Goal: Information Seeking & Learning: Learn about a topic

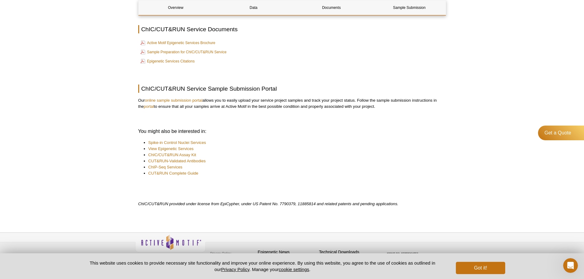
scroll to position [827, 0]
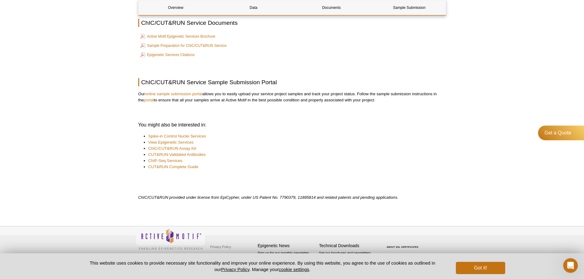
click at [183, 164] on link "CUT&RUN Complete Guide" at bounding box center [173, 167] width 50 height 6
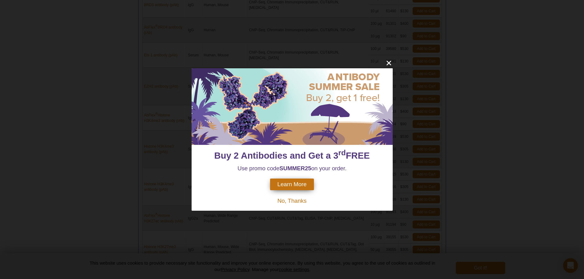
scroll to position [328, 0]
click at [290, 201] on span "No, Thanks" at bounding box center [291, 201] width 29 height 6
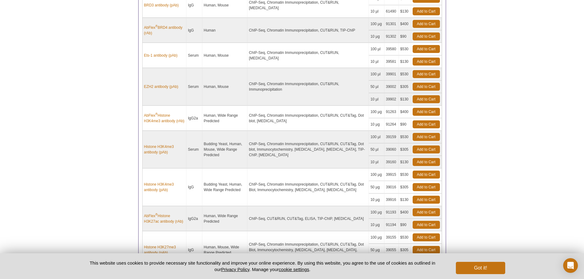
click at [92, 160] on div "Active Motif Logo Enabling Epigenetics Research 0 Search Skip to content Active…" at bounding box center [292, 23] width 584 height 702
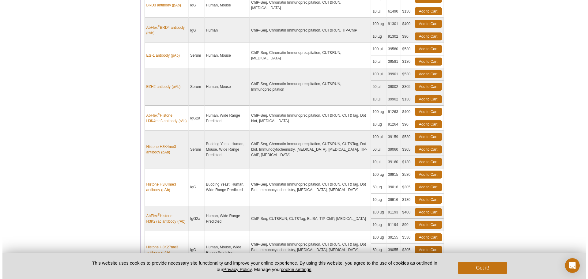
scroll to position [423, 0]
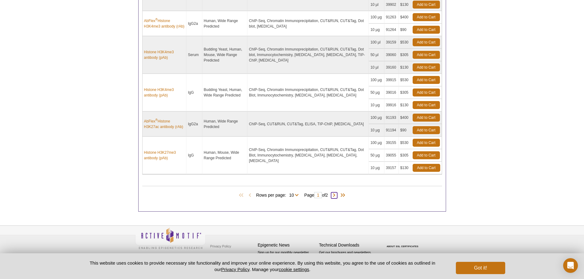
click at [337, 196] on span at bounding box center [334, 195] width 6 height 6
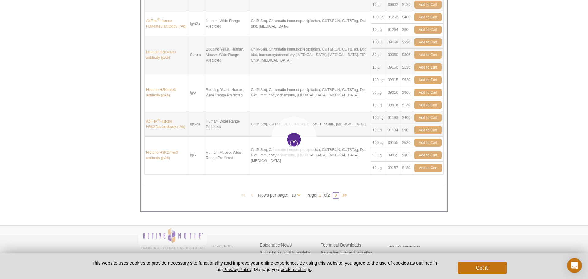
type input "2"
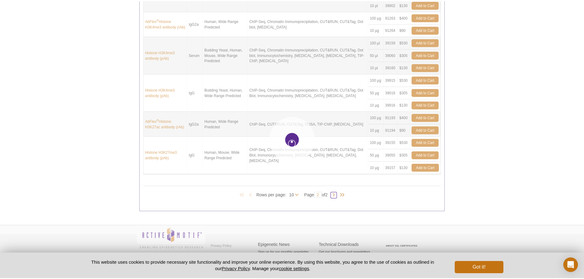
scroll to position [247, 0]
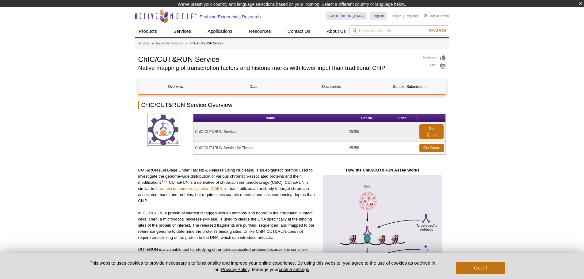
scroll to position [657, 0]
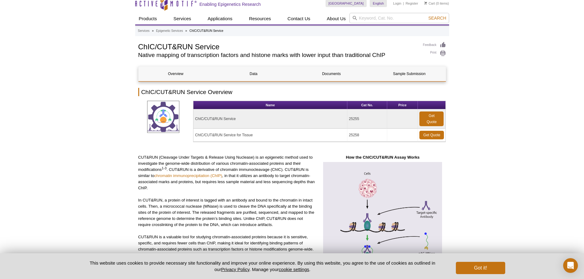
scroll to position [0, 0]
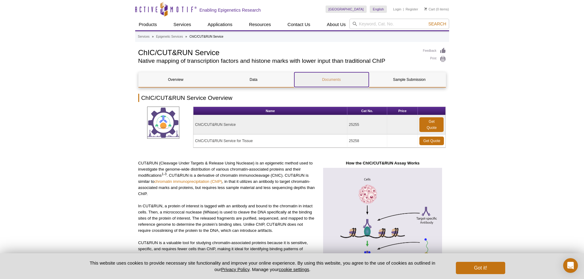
click at [323, 79] on link "Documents" at bounding box center [331, 79] width 74 height 15
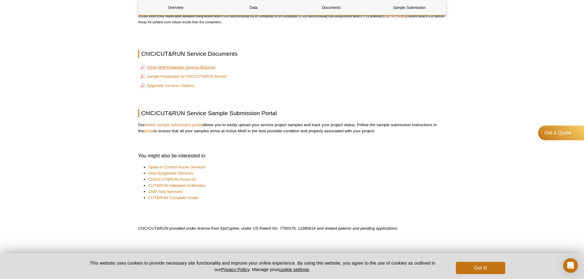
scroll to position [766, 0]
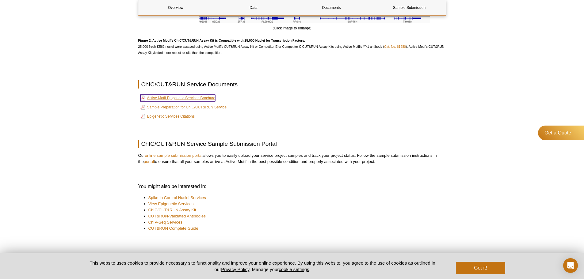
click at [199, 98] on link "Active Motif Epigenetic Services Brochure" at bounding box center [177, 97] width 75 height 7
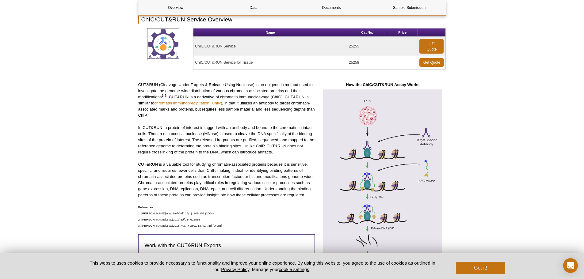
scroll to position [0, 0]
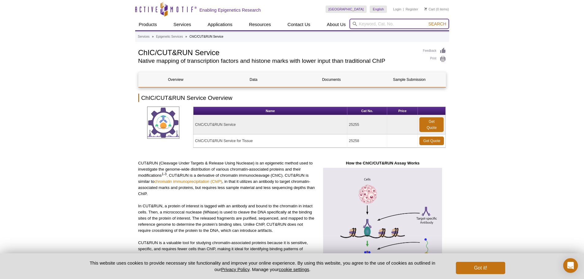
click at [370, 24] on input "search" at bounding box center [399, 24] width 100 height 10
type input "cut and run"
click at [426, 21] on button "Search" at bounding box center [436, 24] width 21 height 6
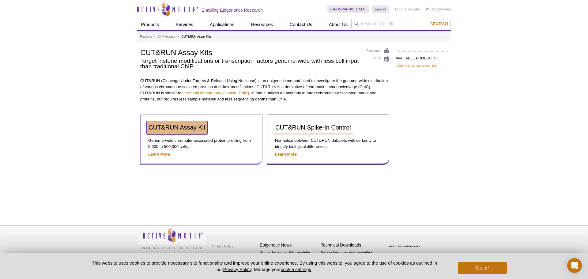
click at [194, 129] on span "CUT&RUN Assay Kit" at bounding box center [177, 127] width 57 height 7
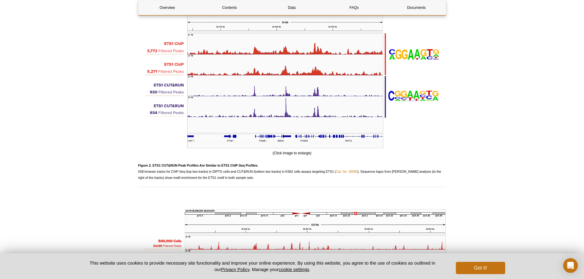
scroll to position [1011, 0]
click at [125, 138] on div "Active Motif Logo Enabling Epigenetics Research 0 Search Skip to content Active…" at bounding box center [292, 186] width 584 height 2365
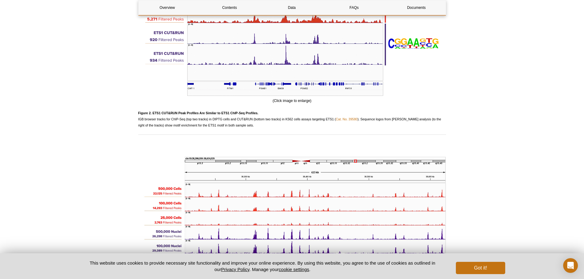
scroll to position [1164, 0]
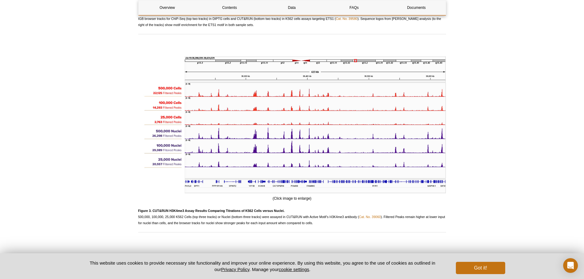
click at [104, 161] on div "Active Motif Logo Enabling Epigenetics Research 0 Search Skip to content Active…" at bounding box center [292, 33] width 584 height 2365
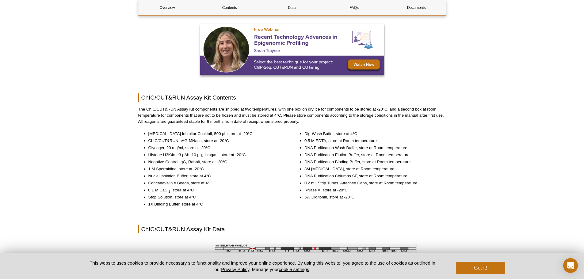
scroll to position [605, 0]
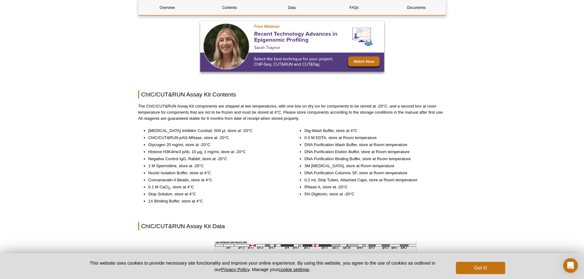
click at [186, 173] on li "Nuclei Isolation Buffer, store at 4°C" at bounding box center [215, 173] width 135 height 6
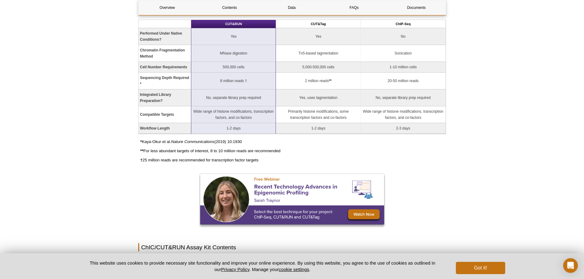
scroll to position [390, 0]
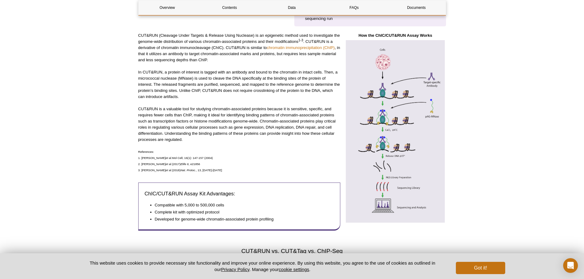
scroll to position [1978, 0]
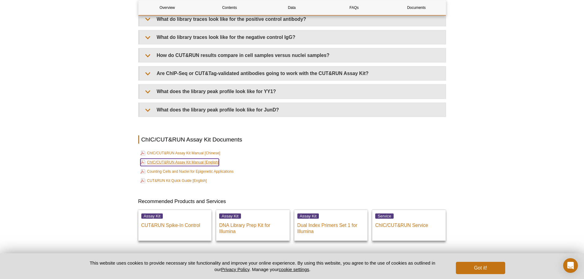
click at [190, 160] on link "ChIC/CUT&RUN Assay Kit Manual [English]" at bounding box center [179, 162] width 78 height 7
